Goal: Transaction & Acquisition: Purchase product/service

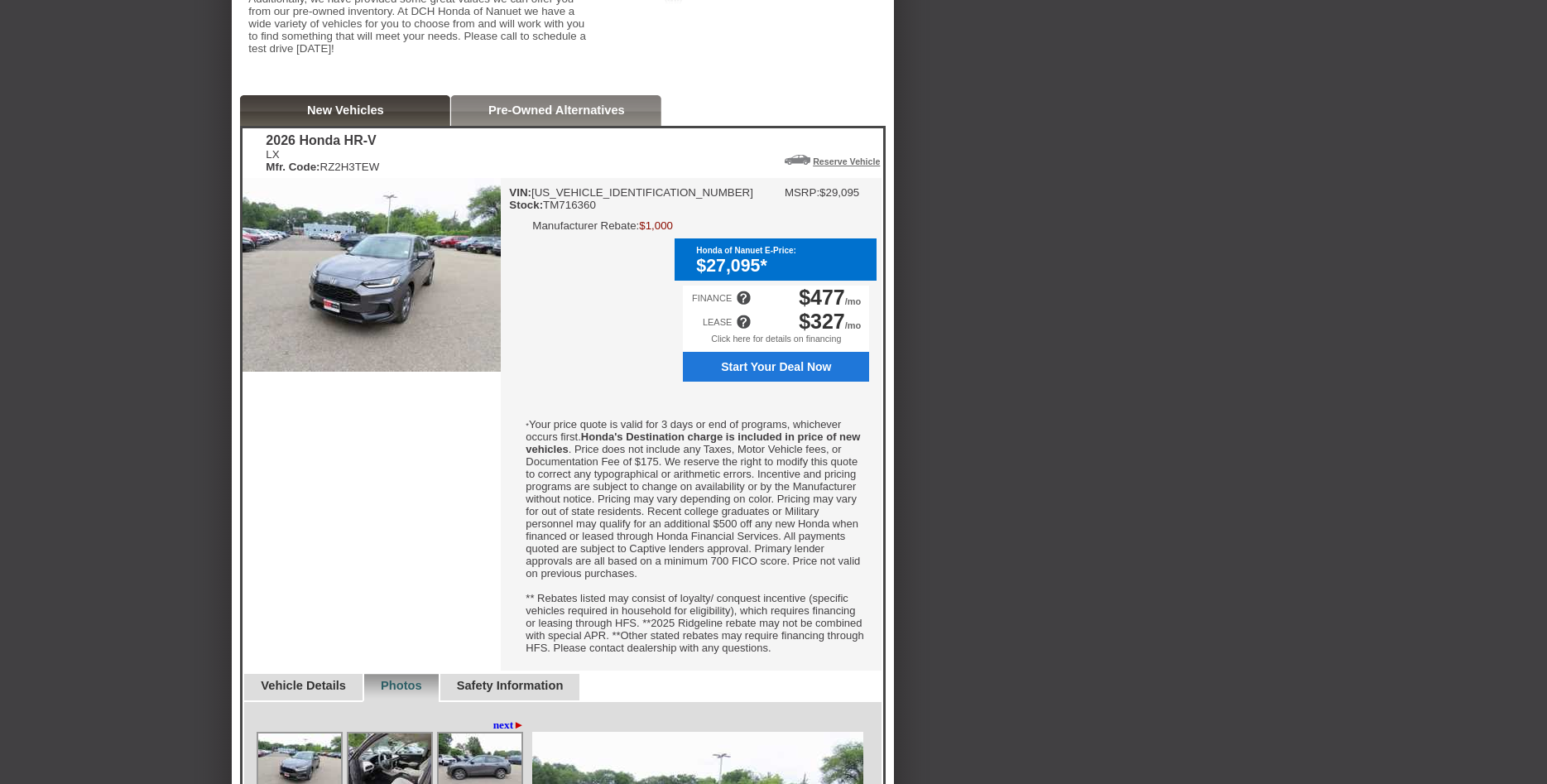
scroll to position [357, 0]
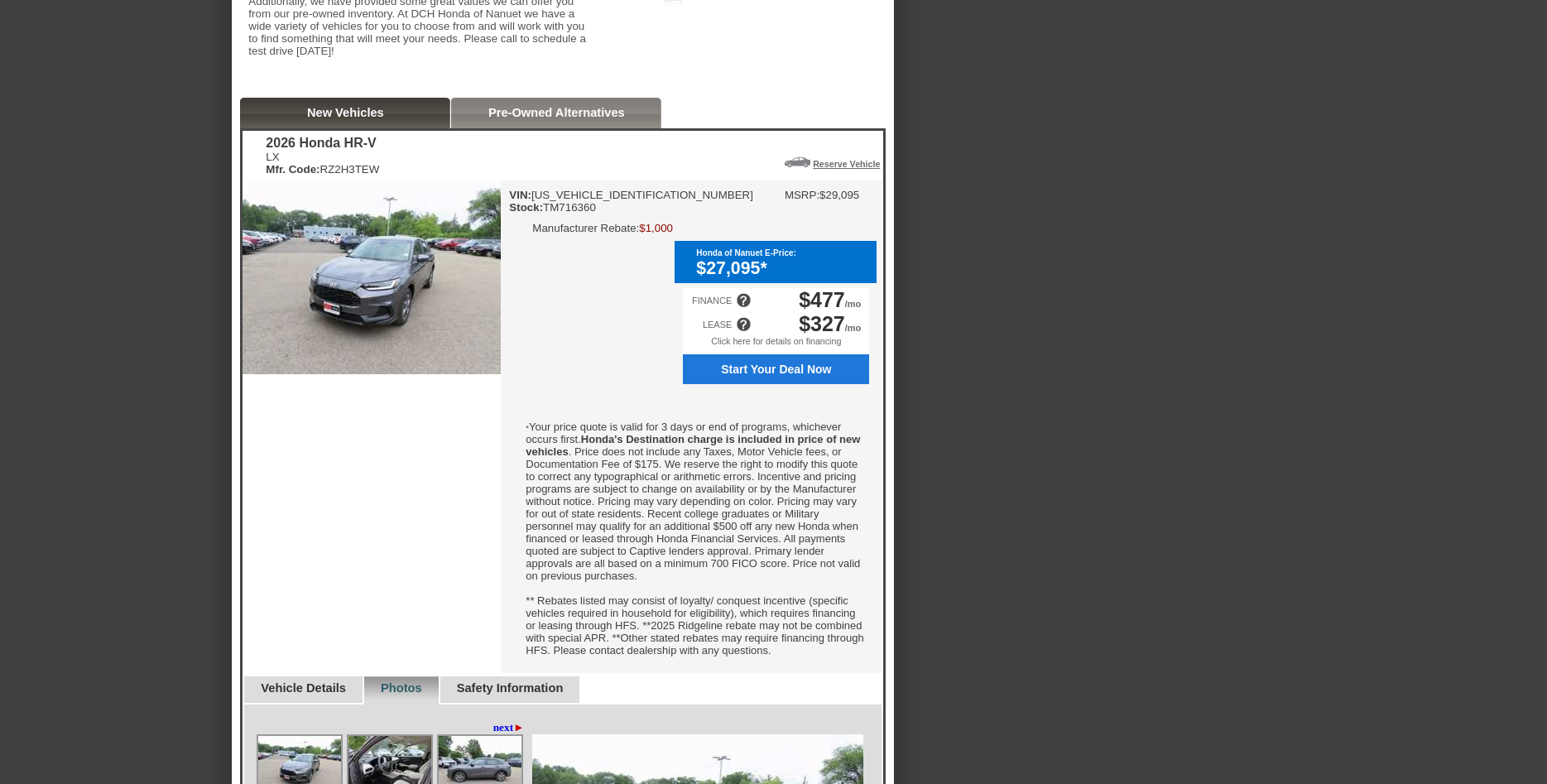
click at [809, 376] on span "Start Your Deal Now" at bounding box center [777, 369] width 168 height 13
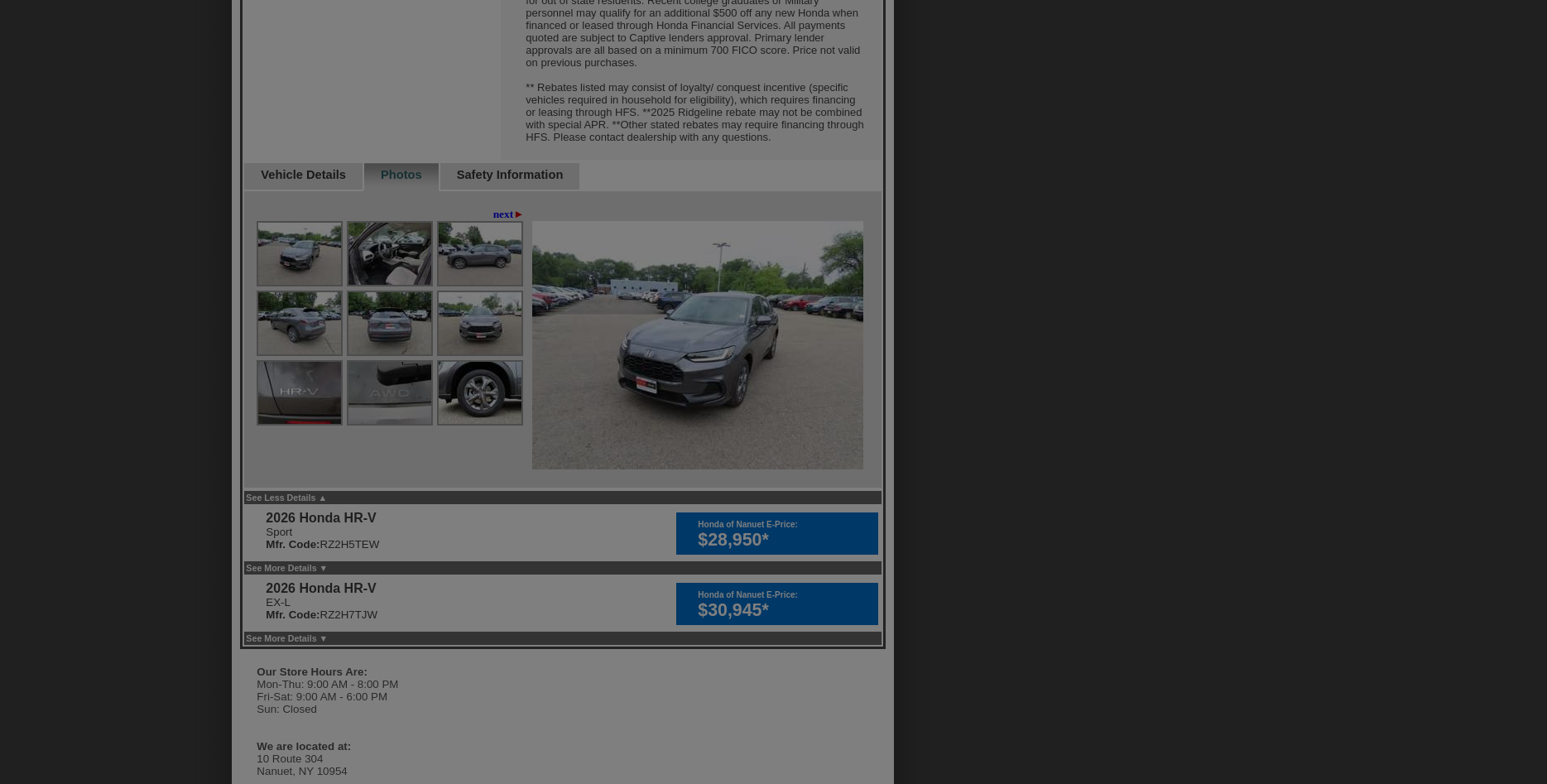
scroll to position [383, 0]
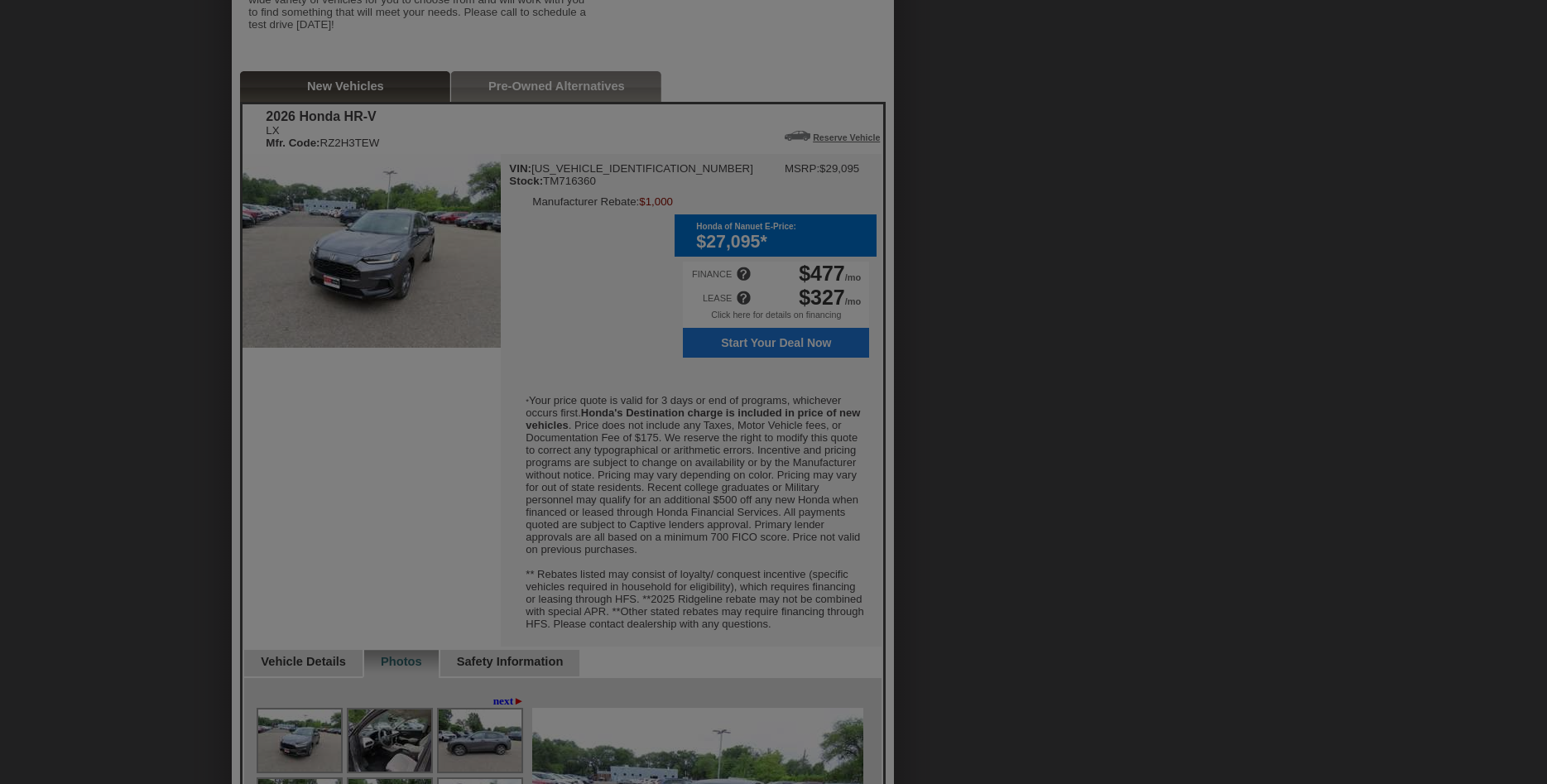
click at [829, 43] on div at bounding box center [774, 392] width 1547 height 784
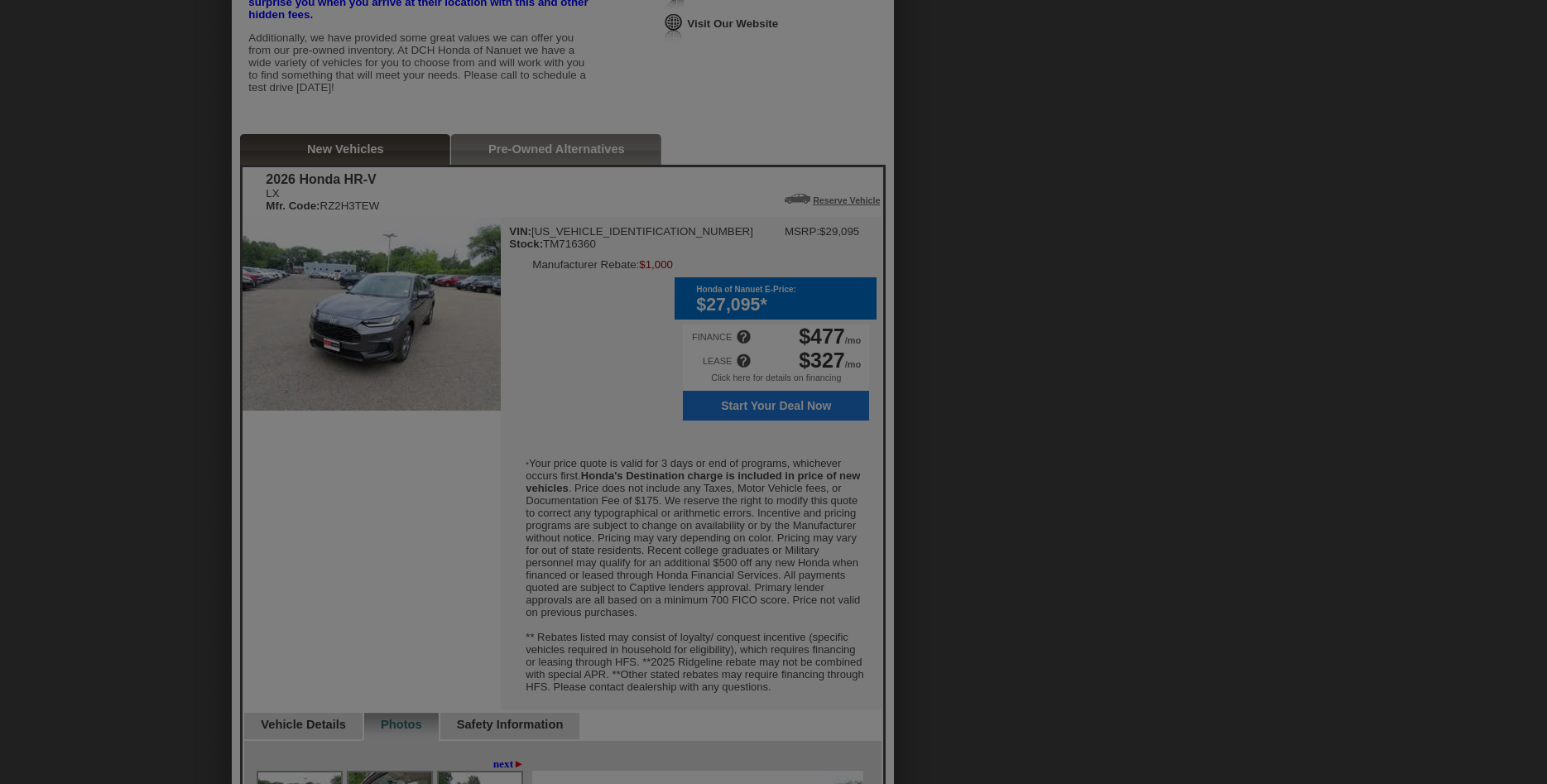
scroll to position [298, 0]
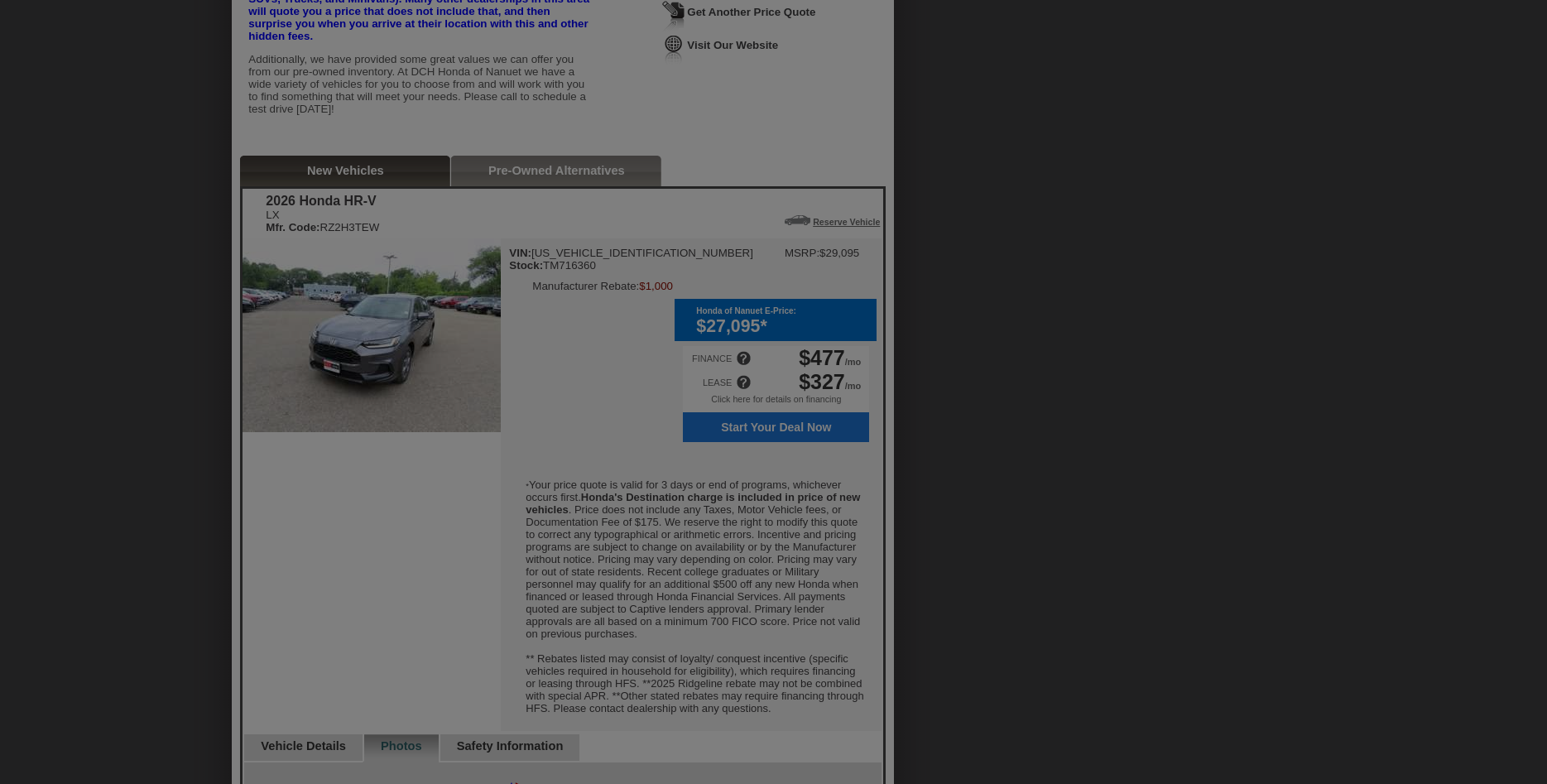
click at [723, 49] on div at bounding box center [774, 392] width 1547 height 784
click at [764, 44] on div at bounding box center [774, 392] width 1547 height 784
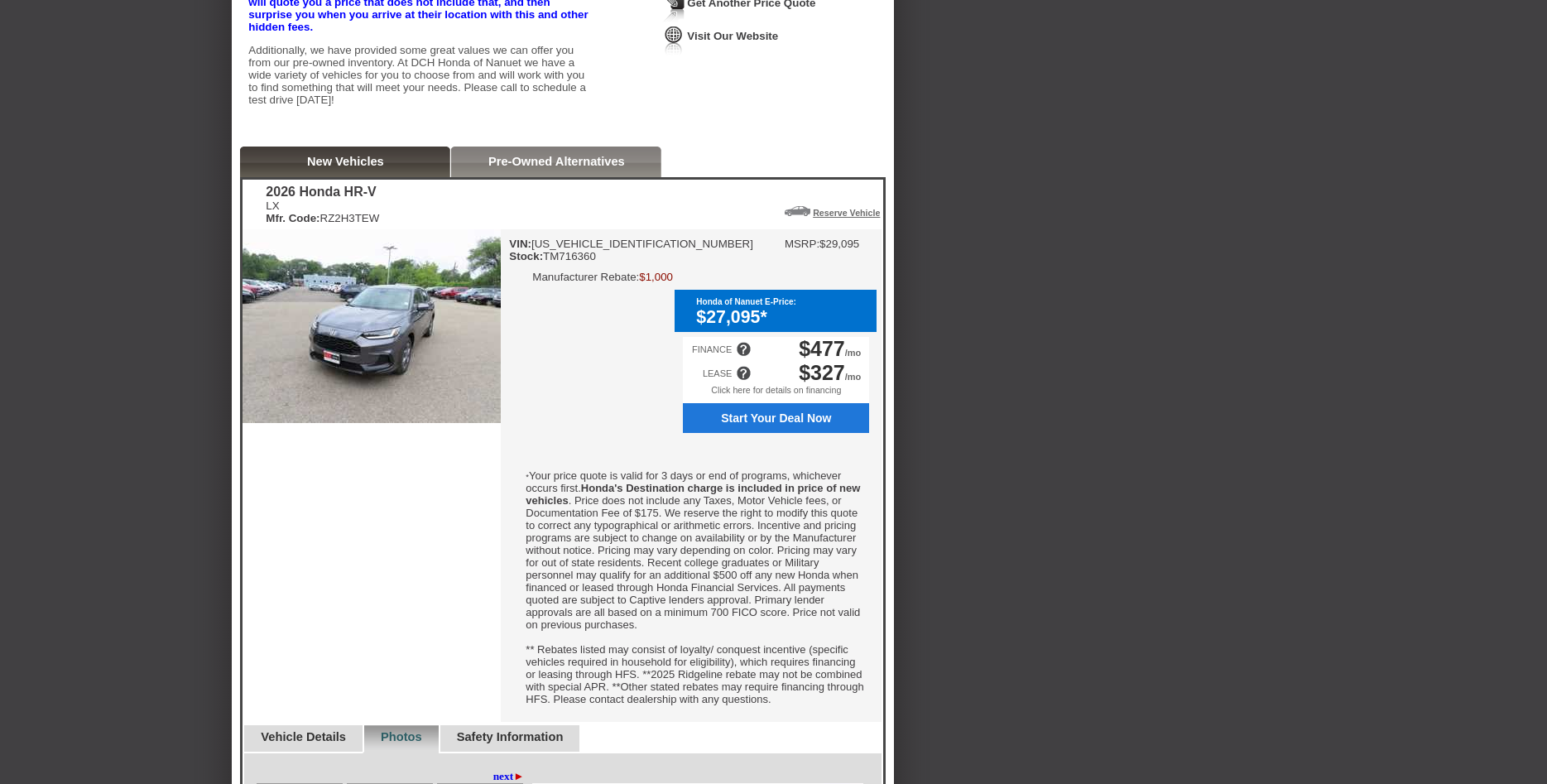
click at [778, 42] on link "Visit Our Website" at bounding box center [732, 36] width 91 height 12
